Goal: Task Accomplishment & Management: Use online tool/utility

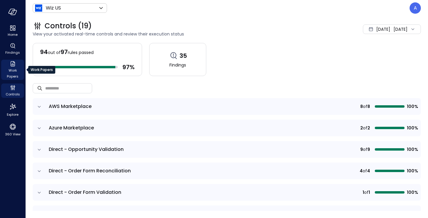
click at [14, 64] on icon "Work Papers" at bounding box center [12, 63] width 7 height 7
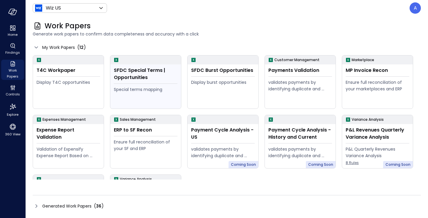
click at [135, 88] on div "Special terms mapping" at bounding box center [146, 89] width 64 height 7
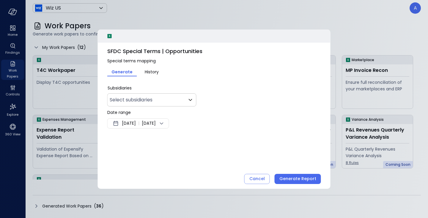
type input "**"
click at [165, 124] on icon at bounding box center [161, 123] width 7 height 7
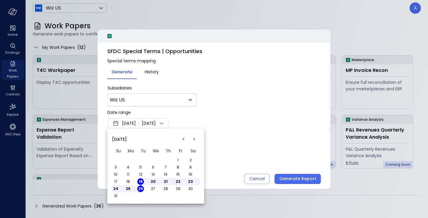
click at [183, 140] on button "<" at bounding box center [183, 139] width 11 height 11
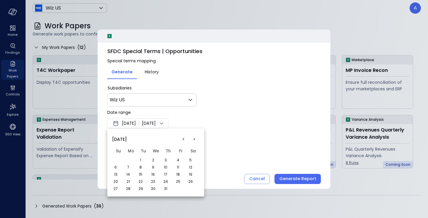
click at [183, 140] on button "<" at bounding box center [183, 139] width 11 height 11
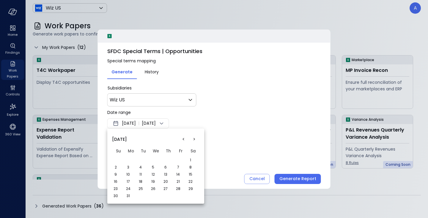
click at [183, 140] on button "<" at bounding box center [183, 139] width 11 height 11
click at [197, 140] on button ">" at bounding box center [194, 139] width 11 height 11
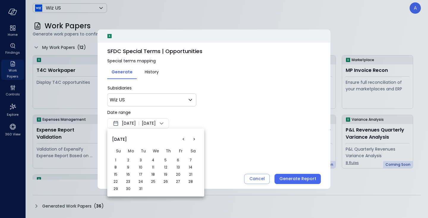
click at [117, 159] on button "1" at bounding box center [115, 160] width 7 height 7
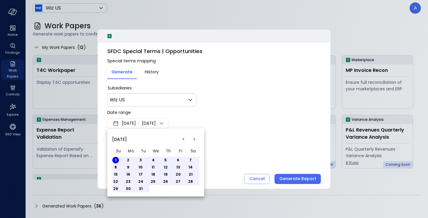
click at [225, 147] on div at bounding box center [214, 109] width 428 height 218
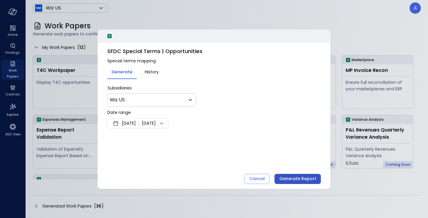
click at [292, 179] on div "Generate Report" at bounding box center [298, 178] width 37 height 7
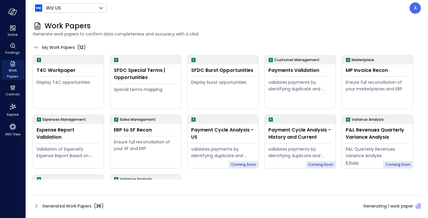
click at [37, 206] on icon at bounding box center [36, 205] width 7 height 7
